Goal: Book appointment/travel/reservation

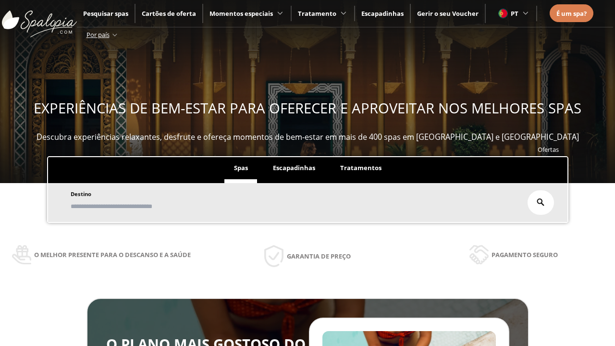
click at [294, 168] on span "Escapadinhas" at bounding box center [294, 167] width 42 height 9
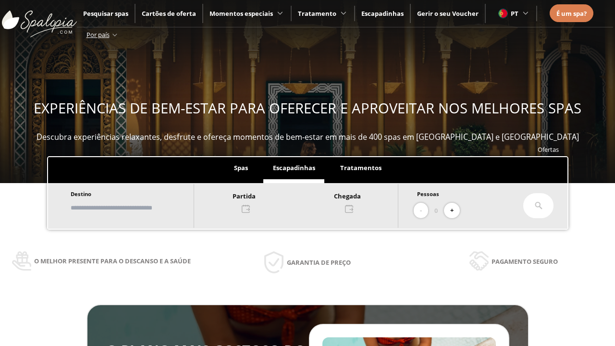
click at [136, 208] on input "text" at bounding box center [128, 207] width 120 height 17
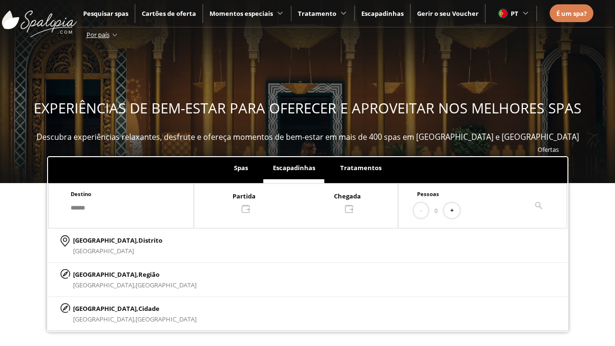
type input "******"
click at [138, 308] on span "Cidade" at bounding box center [148, 308] width 21 height 9
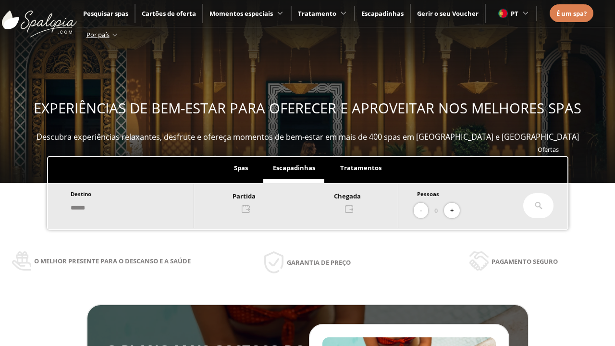
click at [307, 201] on div at bounding box center [296, 201] width 204 height 23
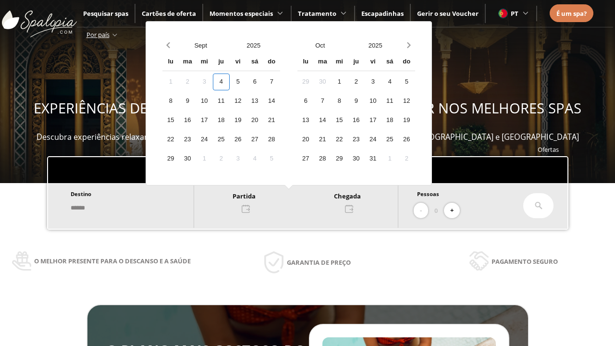
click at [263, 82] on div "6" at bounding box center [255, 82] width 17 height 17
click at [280, 82] on div "7" at bounding box center [271, 82] width 17 height 17
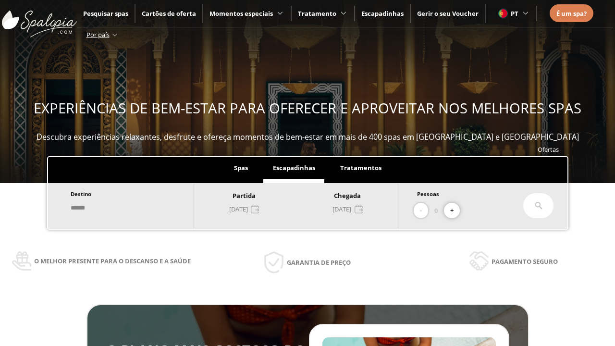
click at [456, 211] on button "+" at bounding box center [452, 211] width 16 height 16
click at [538, 206] on icon at bounding box center [539, 206] width 8 height 8
